Goal: Complete application form

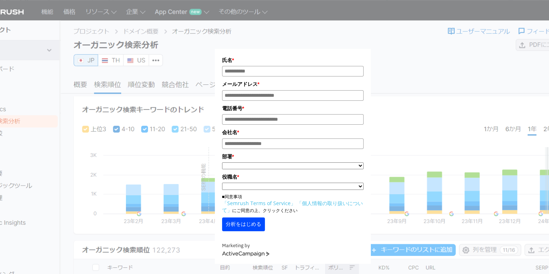
click at [261, 70] on input "氏名*" at bounding box center [293, 71] width 142 height 11
click at [260, 94] on input "メールアドレス*" at bounding box center [293, 95] width 142 height 11
click at [181, 117] on div "氏名 * メールアドレス * 電話番号 * 会社名 * *" at bounding box center [292, 136] width 363 height 255
click at [204, 50] on div "氏名 * メールアドレス * 電話番号 * 会社名 * *" at bounding box center [292, 136] width 363 height 255
click at [389, 32] on div "氏名 * メールアドレス * 電話番号 * 会社名 * *" at bounding box center [292, 136] width 363 height 255
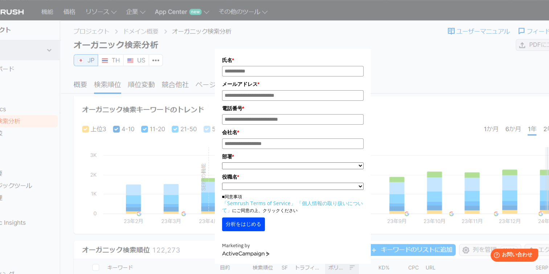
click at [411, 36] on div "氏名 * メールアドレス * 電話番号 * 会社名 * *" at bounding box center [292, 136] width 363 height 255
click at [411, 37] on div "氏名 * メールアドレス * 電話番号 * 会社名 * *" at bounding box center [292, 136] width 363 height 255
click at [412, 37] on div "氏名 * メールアドレス * 電話番号 * 会社名 * *" at bounding box center [292, 136] width 363 height 255
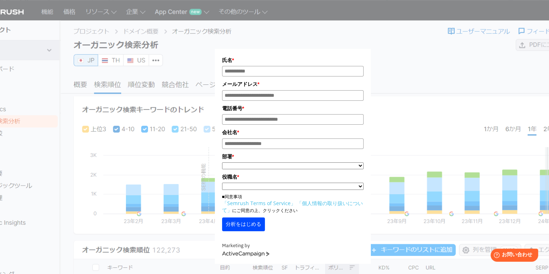
click at [412, 37] on div "氏名 * メールアドレス * 電話番号 * 会社名 * *" at bounding box center [292, 136] width 363 height 255
drag, startPoint x: 412, startPoint y: 37, endPoint x: 407, endPoint y: 44, distance: 8.9
click at [408, 42] on div "氏名 * メールアドレス * 電話番号 * 会社名 * *" at bounding box center [292, 136] width 363 height 255
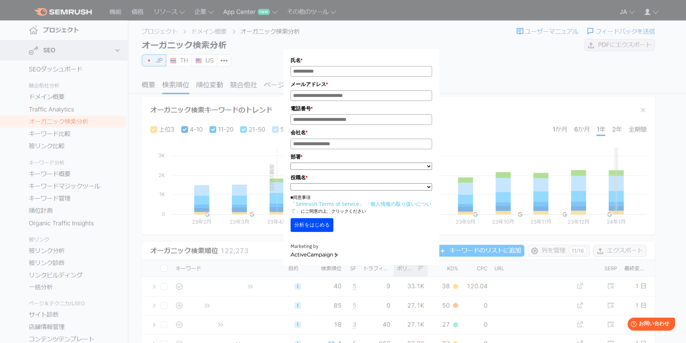
click at [463, 27] on div "氏名 * メールアドレス * 電話番号 * 会社名 * *" at bounding box center [361, 137] width 363 height 256
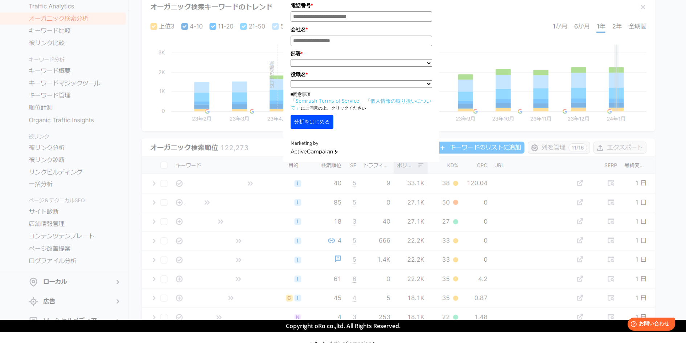
scroll to position [118, 0]
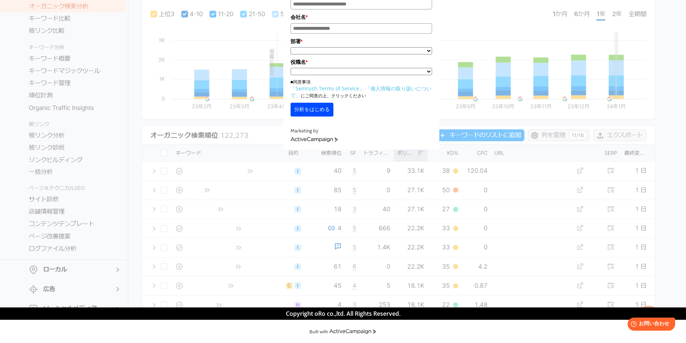
click at [409, 86] on link "「個人情報の取り扱いについて」" at bounding box center [361, 92] width 141 height 14
